Goal: Task Accomplishment & Management: Use online tool/utility

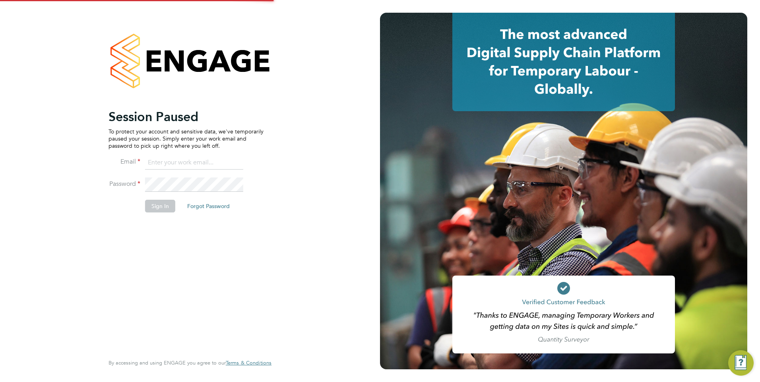
type input "[PERSON_NAME][EMAIL_ADDRESS][DOMAIN_NAME]"
click at [159, 205] on button "Sign In" at bounding box center [160, 206] width 30 height 13
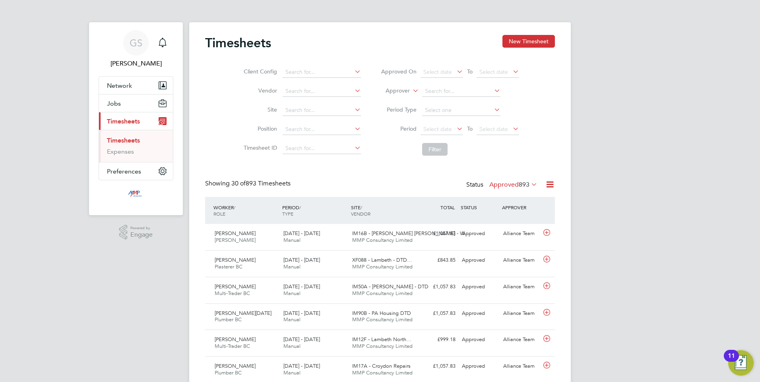
click at [551, 184] on icon at bounding box center [550, 185] width 10 height 10
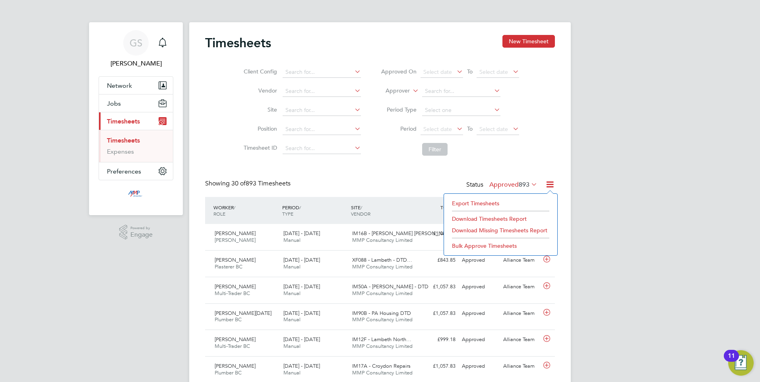
click at [474, 201] on li "Export Timesheets" at bounding box center [500, 203] width 105 height 11
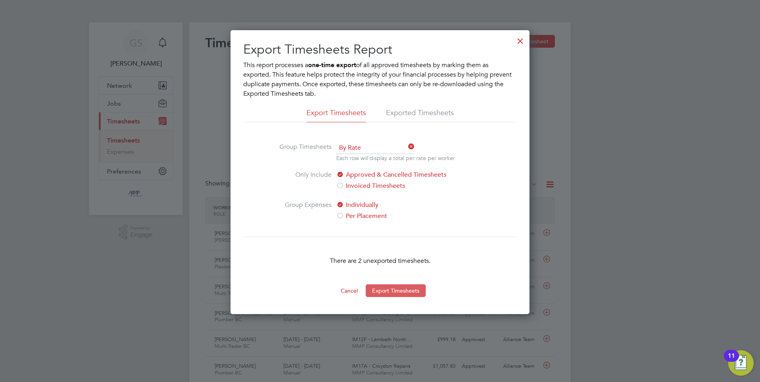
click at [385, 291] on button "Export Timesheets" at bounding box center [395, 290] width 60 height 13
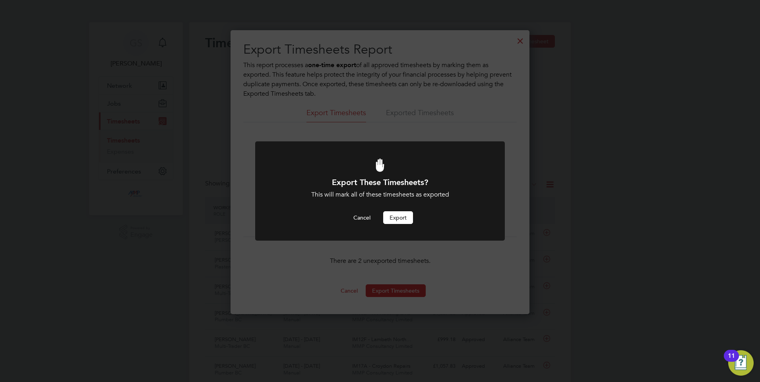
click at [399, 218] on button "Export" at bounding box center [398, 217] width 30 height 13
